Goal: Information Seeking & Learning: Learn about a topic

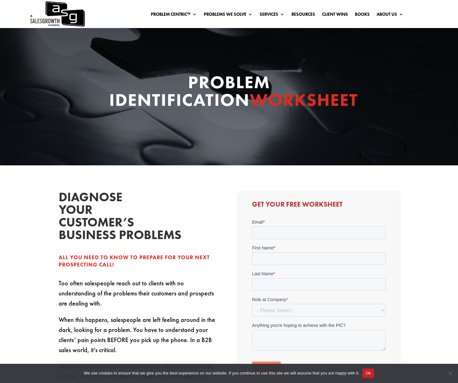
click at [202, 61] on div "Problem Identification Worksheet" at bounding box center [229, 96] width 458 height 137
click at [60, 11] on img at bounding box center [56, 14] width 55 height 28
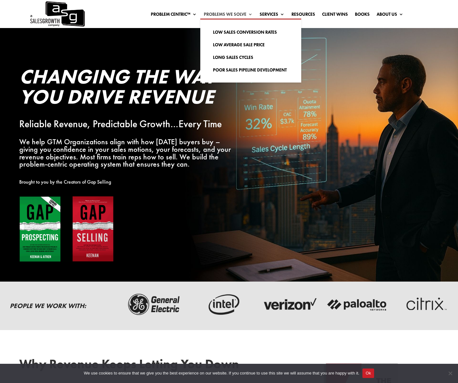
click at [247, 15] on link "Problems We Solve" at bounding box center [228, 15] width 49 height 7
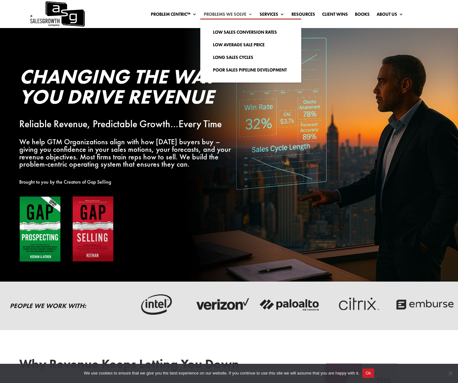
click at [214, 12] on link "Problems We Solve" at bounding box center [228, 15] width 49 height 7
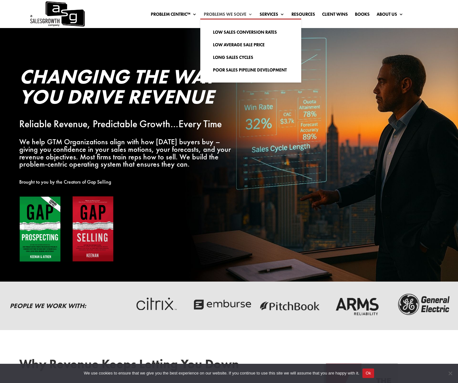
click at [228, 13] on link "Problems We Solve" at bounding box center [228, 15] width 49 height 7
